Goal: Task Accomplishment & Management: Manage account settings

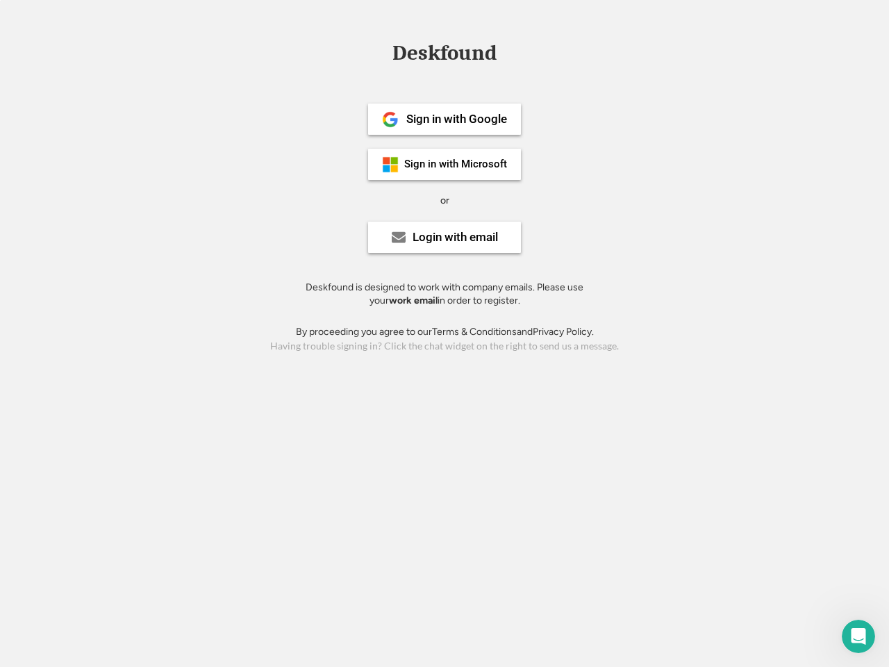
click at [445, 199] on div "or" at bounding box center [444, 201] width 9 height 14
click at [445, 56] on div "Deskfound" at bounding box center [445, 53] width 118 height 22
click at [380, 52] on div "Deskfound" at bounding box center [444, 55] width 889 height 26
click at [445, 56] on div "Deskfound" at bounding box center [445, 53] width 118 height 22
click at [445, 200] on div "or" at bounding box center [444, 201] width 9 height 14
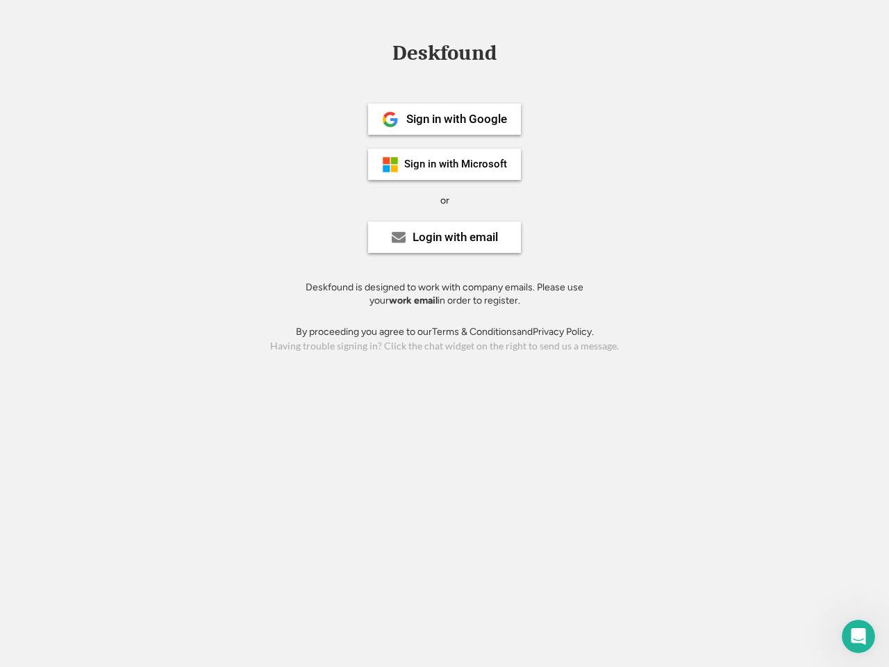
click at [445, 119] on div "Sign in with Google" at bounding box center [456, 119] width 101 height 12
click at [456, 119] on div "Sign in with Google" at bounding box center [456, 119] width 101 height 12
click at [390, 119] on img at bounding box center [390, 119] width 17 height 17
click at [445, 164] on div "Sign in with Microsoft" at bounding box center [455, 164] width 103 height 10
click at [456, 164] on div "Sign in with Microsoft" at bounding box center [455, 164] width 103 height 10
